Goal: Find contact information

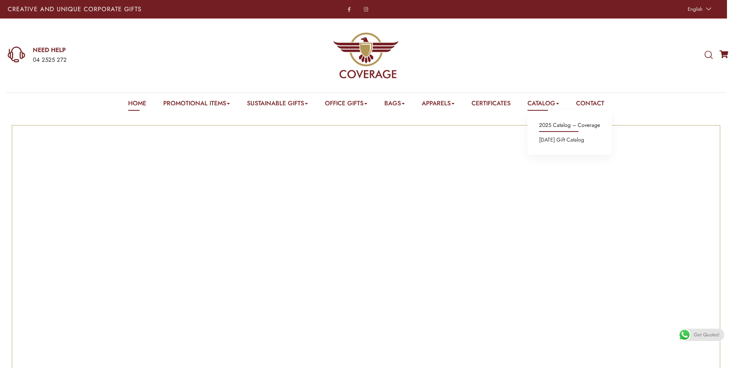
click at [559, 127] on link "2025 Catalog – Coverage" at bounding box center [569, 125] width 61 height 10
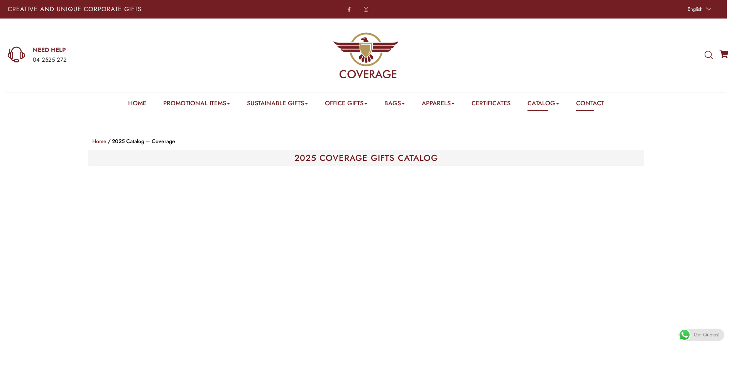
click at [590, 103] on link "Contact" at bounding box center [590, 105] width 28 height 12
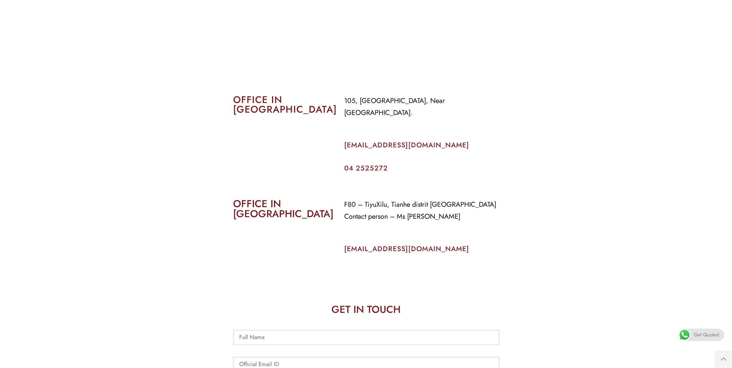
scroll to position [309, 0]
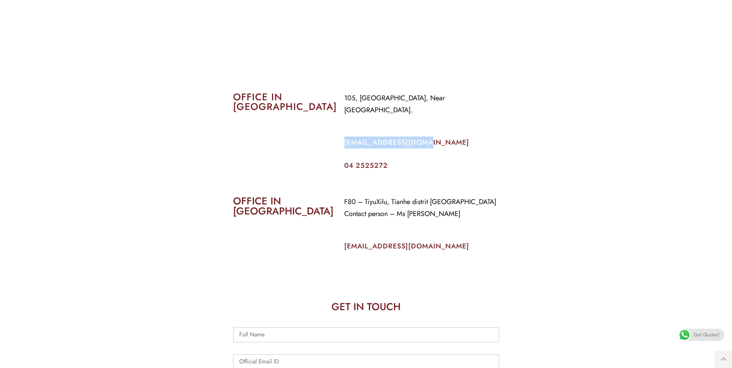
drag, startPoint x: 427, startPoint y: 131, endPoint x: 338, endPoint y: 125, distance: 88.9
click at [338, 125] on div "105, [GEOGRAPHIC_DATA], Near [GEOGRAPHIC_DATA]. [EMAIL_ADDRESS][DOMAIN_NAME] 04…" at bounding box center [421, 130] width 167 height 88
drag, startPoint x: 338, startPoint y: 125, endPoint x: 350, endPoint y: 126, distance: 12.0
copy link "[EMAIL_ADDRESS][DOMAIN_NAME]"
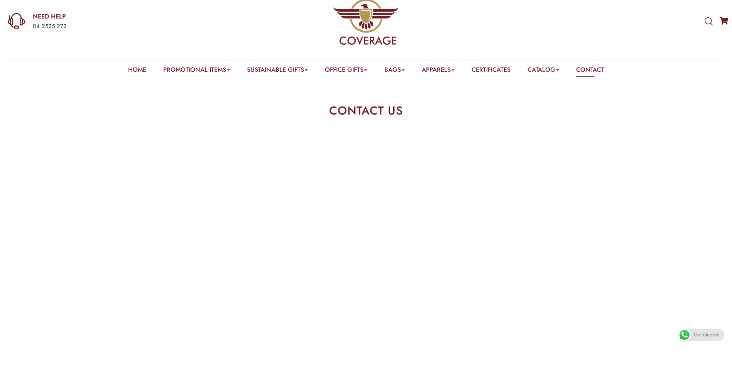
scroll to position [0, 0]
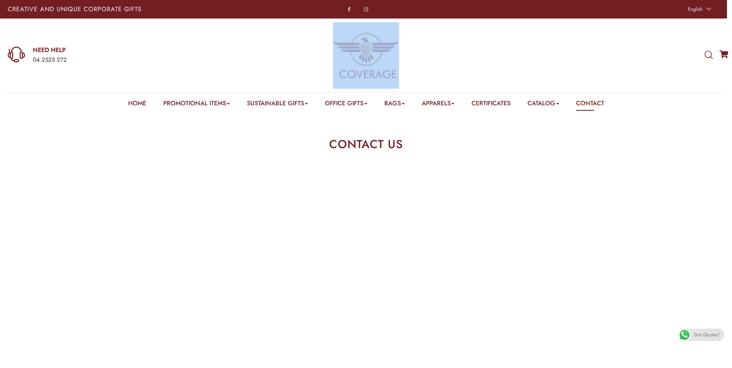
drag, startPoint x: 402, startPoint y: 78, endPoint x: 325, endPoint y: 71, distance: 76.7
click at [325, 71] on div at bounding box center [366, 55] width 236 height 66
click at [326, 71] on div at bounding box center [366, 55] width 236 height 66
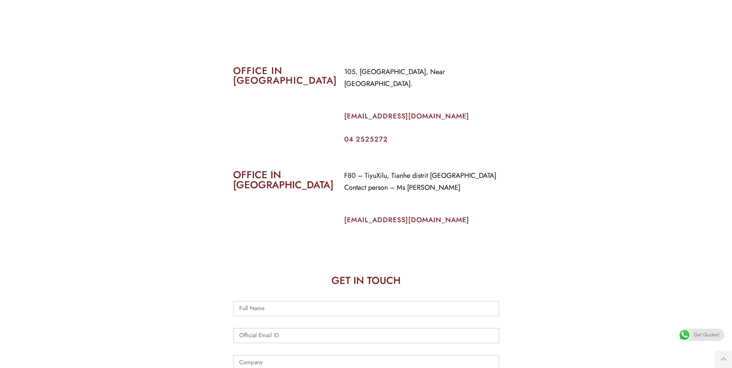
scroll to position [309, 0]
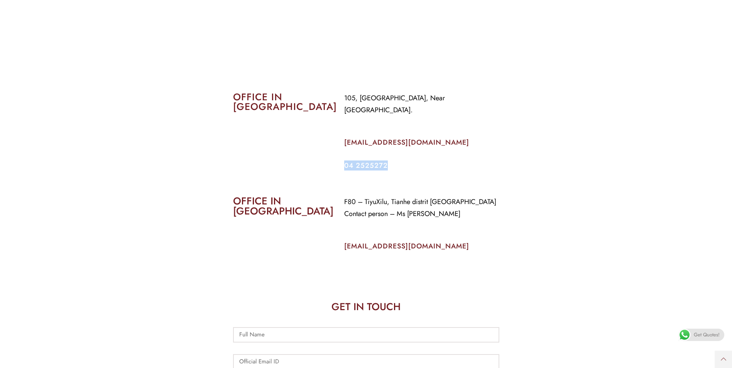
drag, startPoint x: 390, startPoint y: 152, endPoint x: 343, endPoint y: 157, distance: 47.3
click at [343, 157] on div "105, [GEOGRAPHIC_DATA], Near [GEOGRAPHIC_DATA]. [EMAIL_ADDRESS][DOMAIN_NAME] 04…" at bounding box center [421, 130] width 167 height 88
copy link "04 2525272"
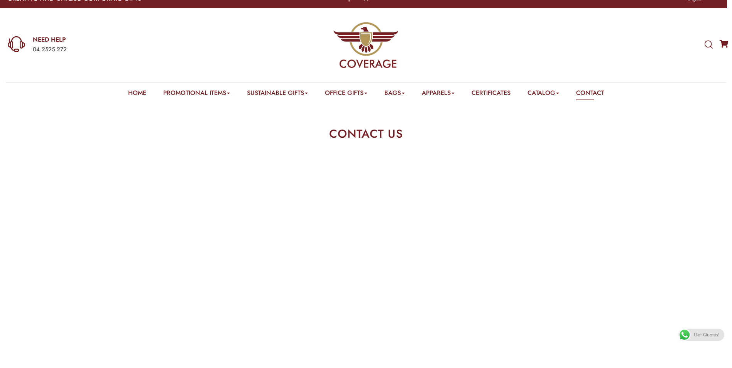
scroll to position [0, 0]
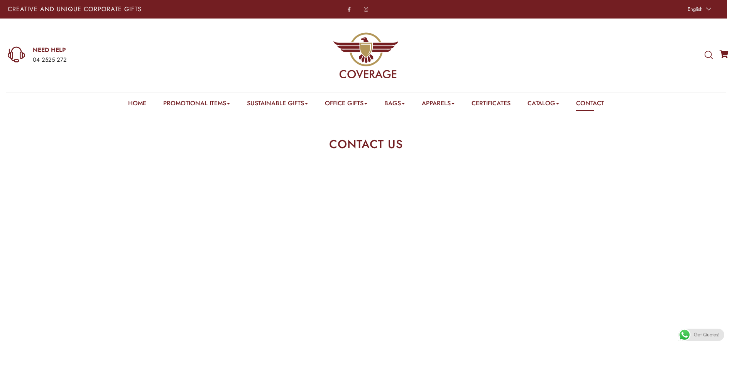
drag, startPoint x: 382, startPoint y: 74, endPoint x: 407, endPoint y: 63, distance: 28.1
click at [407, 63] on div at bounding box center [366, 55] width 236 height 66
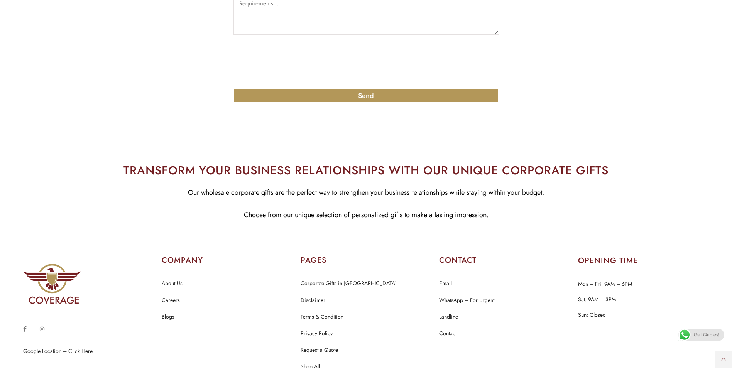
scroll to position [791, 0]
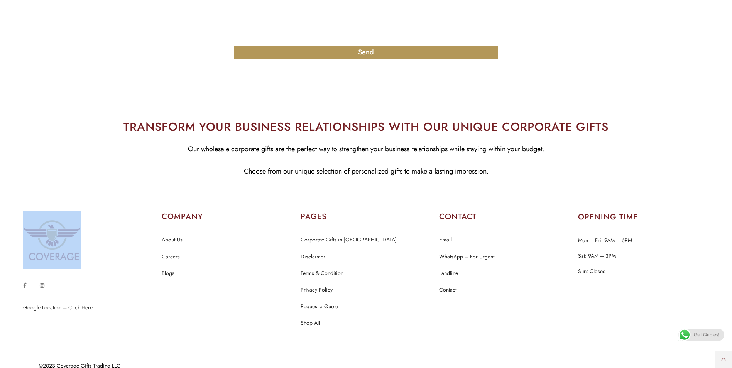
drag, startPoint x: 92, startPoint y: 245, endPoint x: 24, endPoint y: 245, distance: 67.9
click at [24, 245] on div at bounding box center [88, 240] width 131 height 58
drag, startPoint x: 24, startPoint y: 245, endPoint x: 134, endPoint y: 252, distance: 109.8
click at [134, 252] on div at bounding box center [88, 240] width 131 height 58
